Goal: Browse casually: Explore the website without a specific task or goal

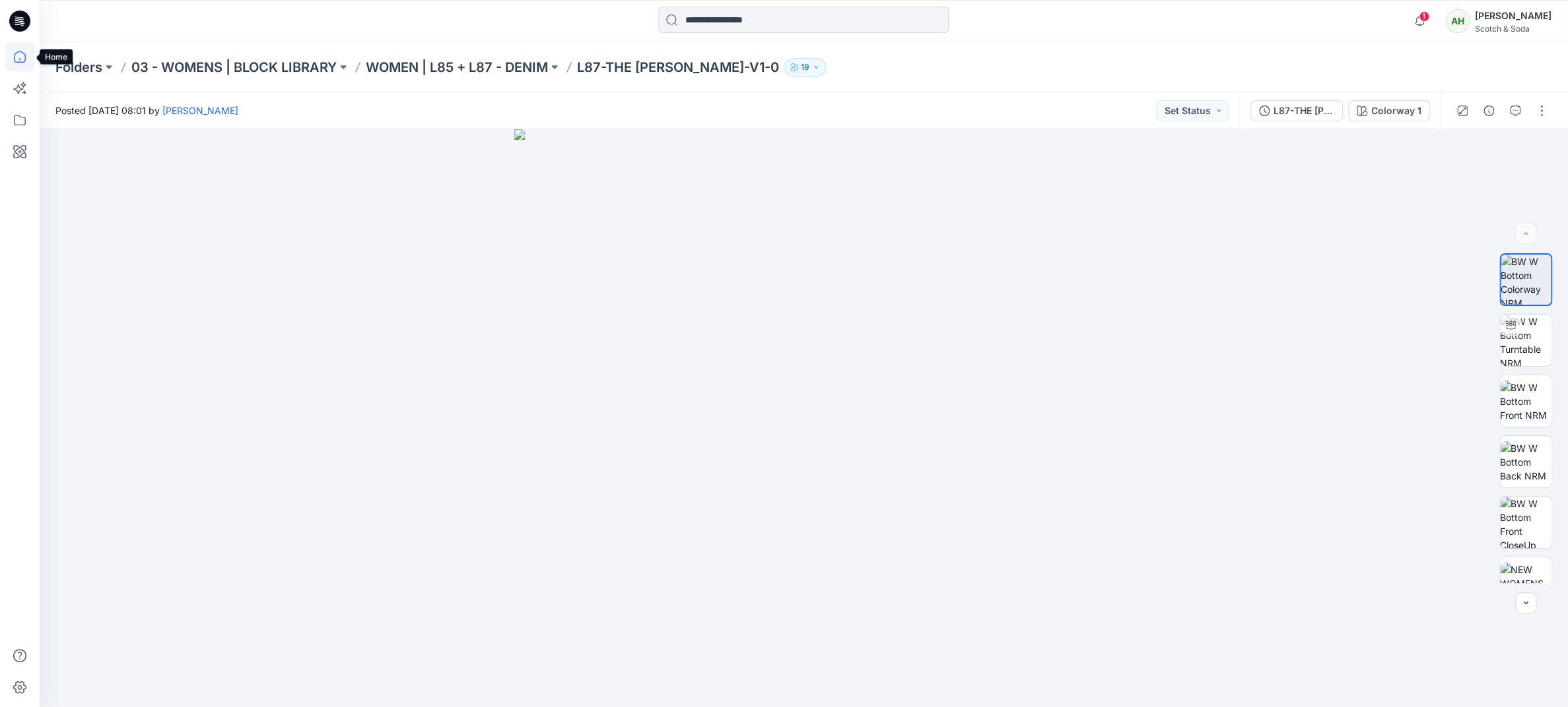
click at [15, 55] on icon at bounding box center [20, 57] width 29 height 29
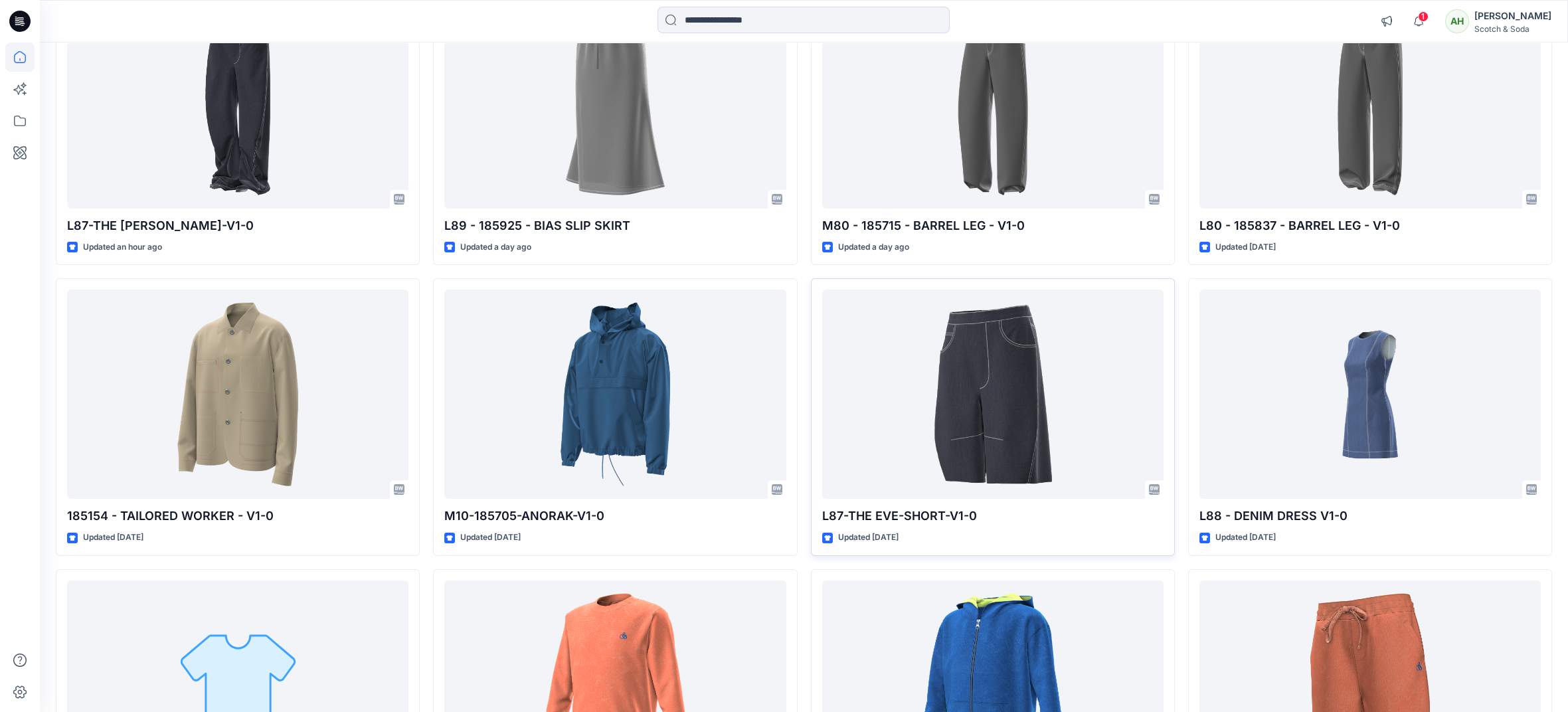
scroll to position [204, 0]
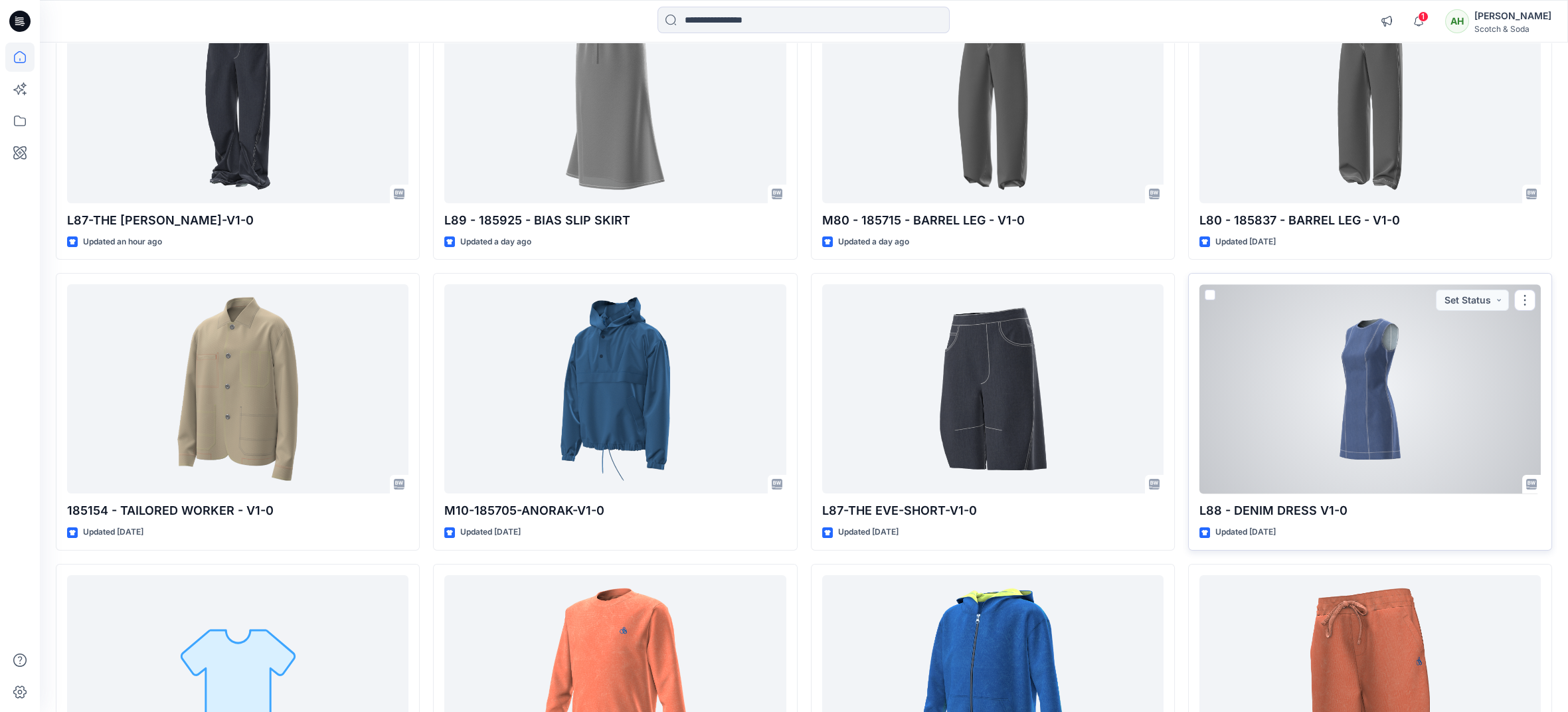
click at [1294, 424] on div at bounding box center [1369, 389] width 341 height 209
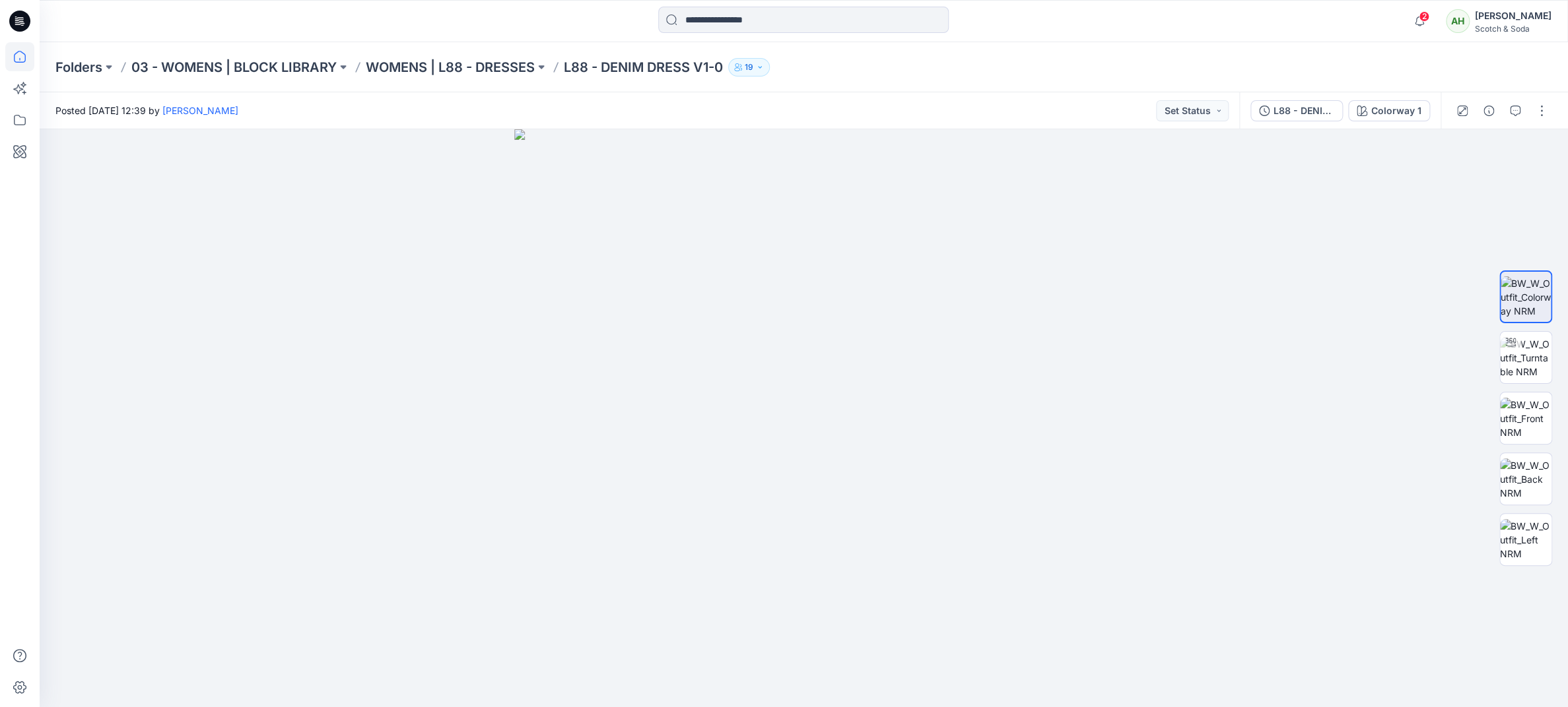
click at [25, 60] on icon at bounding box center [19, 56] width 12 height 12
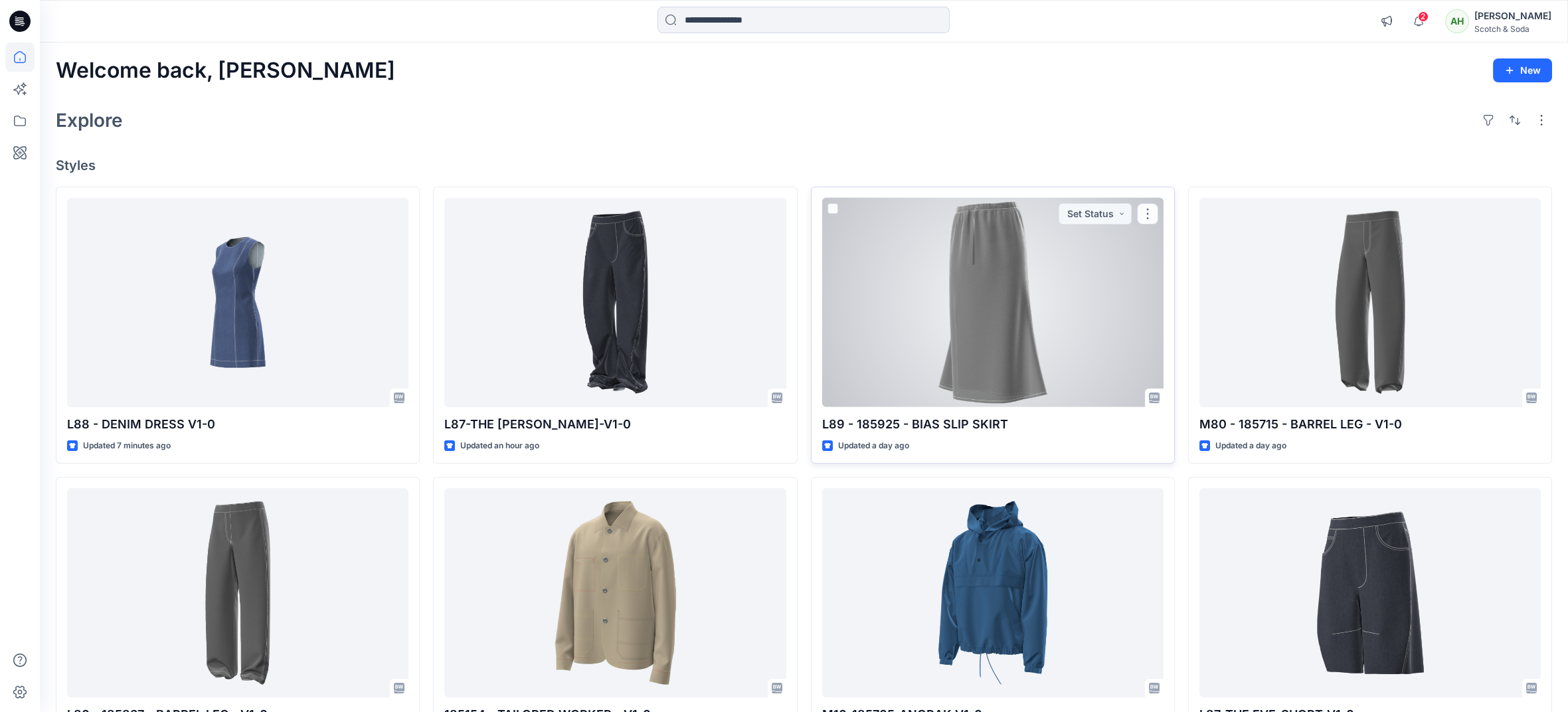
click at [968, 298] on div at bounding box center [992, 303] width 341 height 209
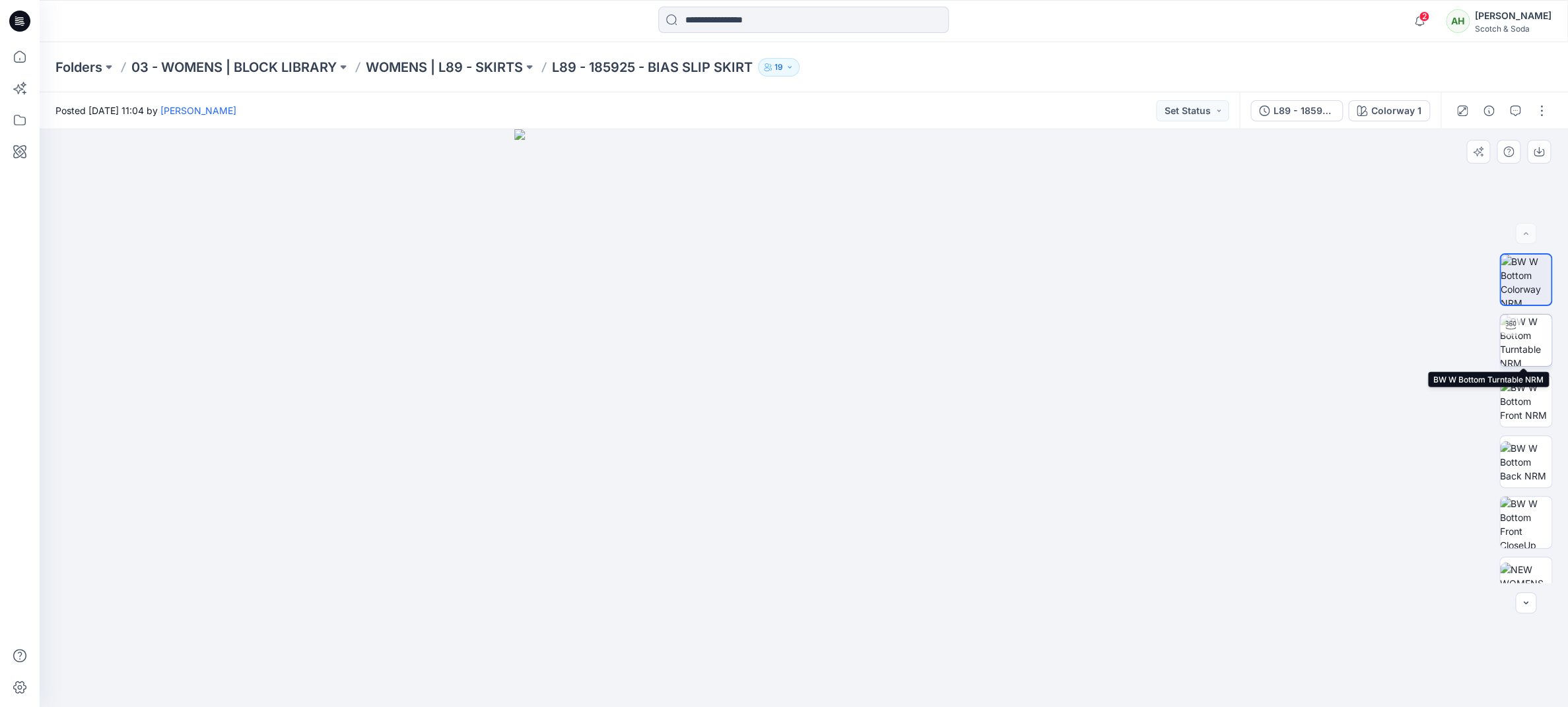
click at [1514, 338] on img at bounding box center [1525, 340] width 52 height 51
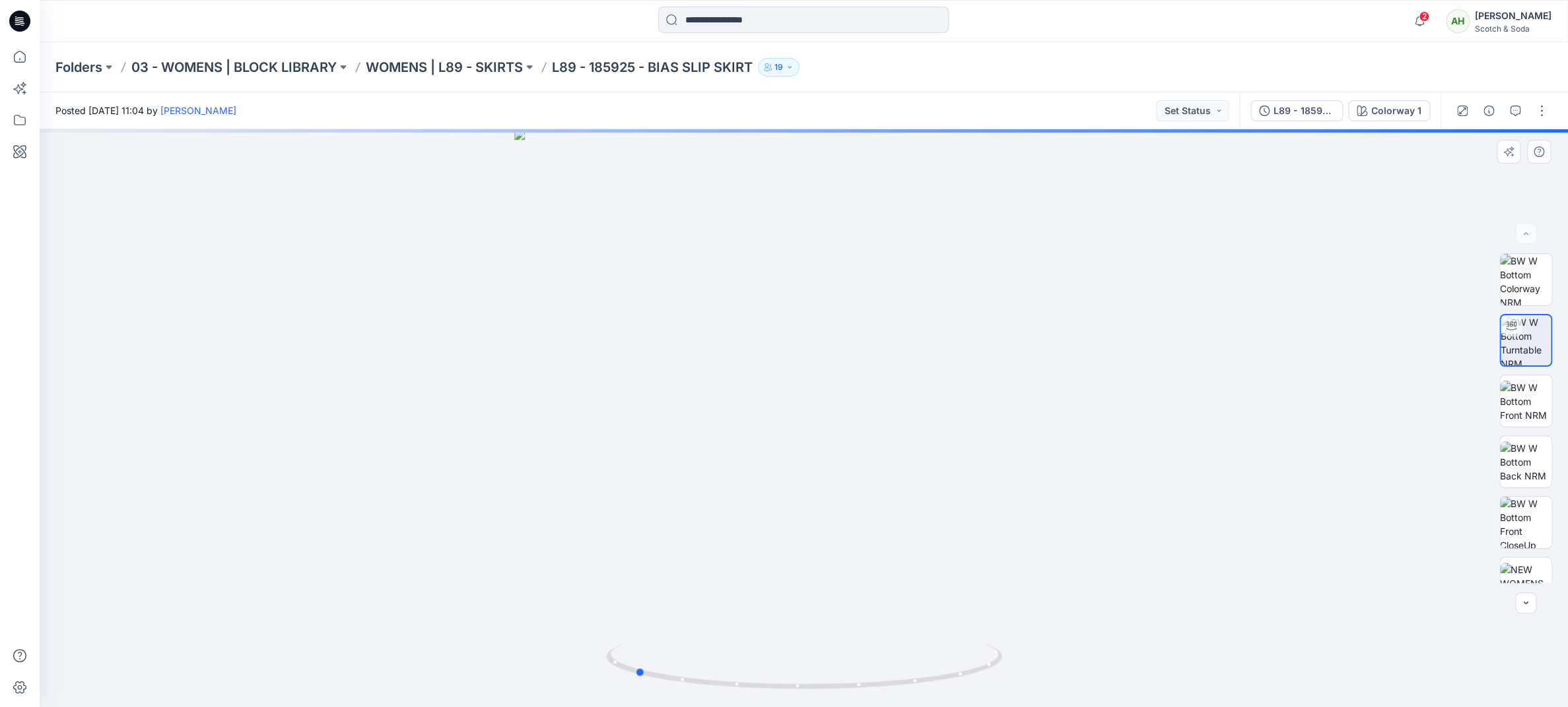
drag, startPoint x: 1067, startPoint y: 420, endPoint x: 900, endPoint y: 426, distance: 167.1
click at [900, 426] on div at bounding box center [804, 418] width 1528 height 578
